Goal: Find specific page/section: Find specific page/section

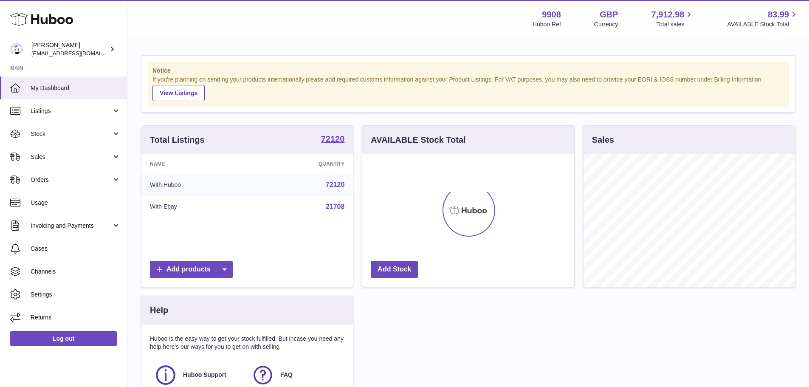
scroll to position [132, 212]
click at [92, 157] on span "Sales" at bounding box center [71, 157] width 81 height 8
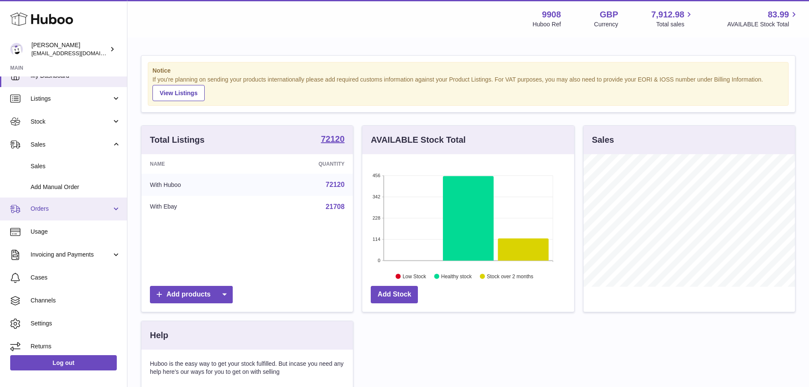
scroll to position [17, 0]
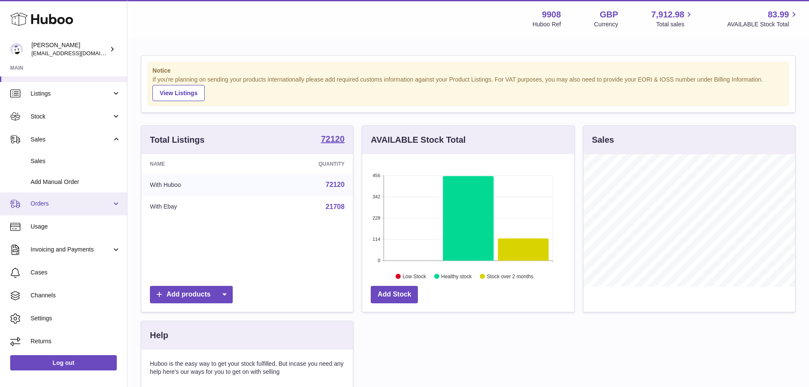
click at [65, 199] on link "Orders" at bounding box center [63, 203] width 127 height 23
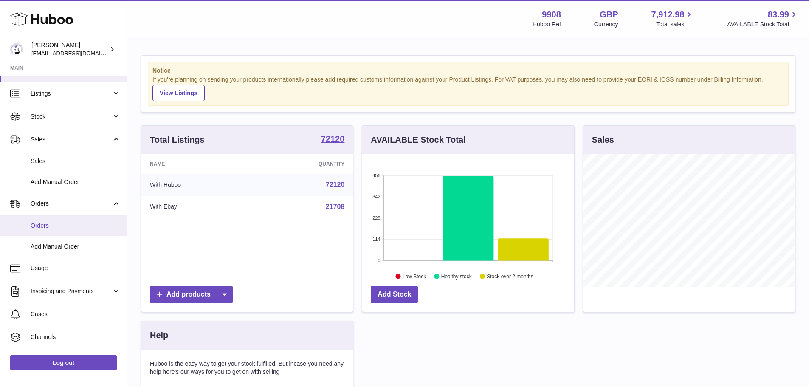
click at [66, 225] on span "Orders" at bounding box center [76, 226] width 90 height 8
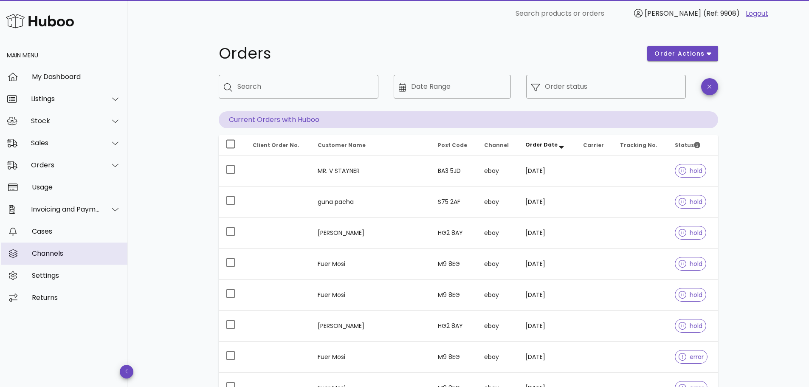
click at [62, 253] on div "Channels" at bounding box center [76, 253] width 89 height 8
